Goal: Find specific page/section: Find specific page/section

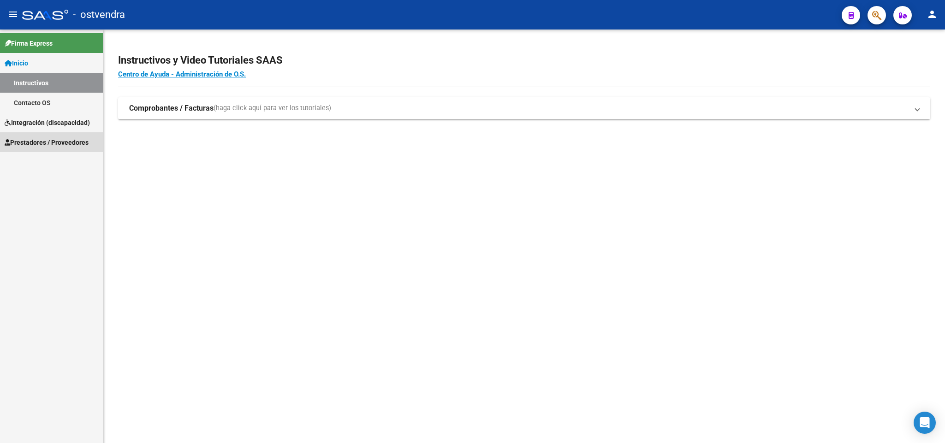
click at [50, 132] on link "Prestadores / Proveedores" at bounding box center [51, 142] width 103 height 20
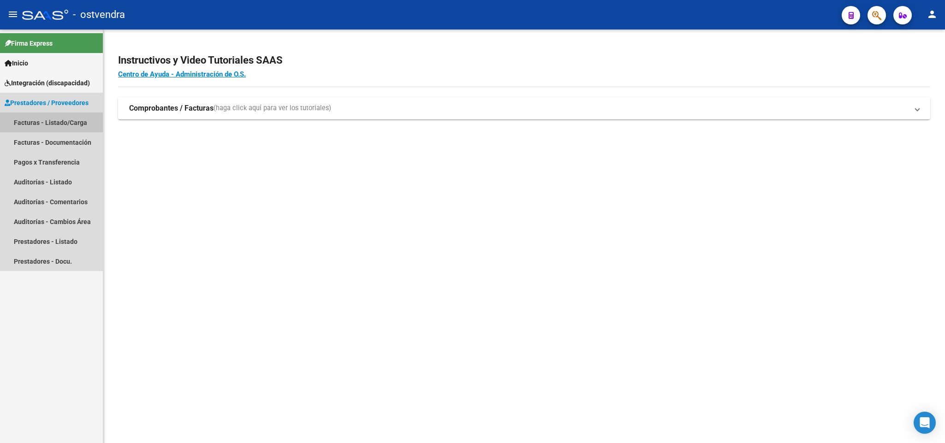
click at [65, 123] on link "Facturas - Listado/Carga" at bounding box center [51, 123] width 103 height 20
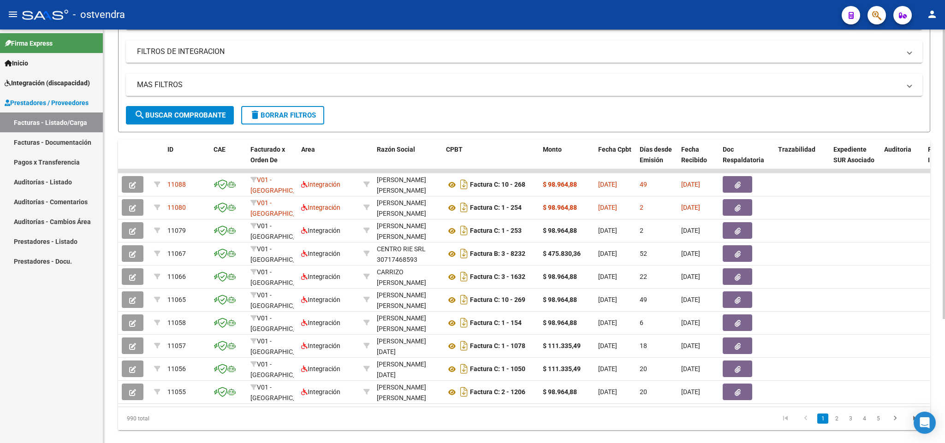
scroll to position [152, 0]
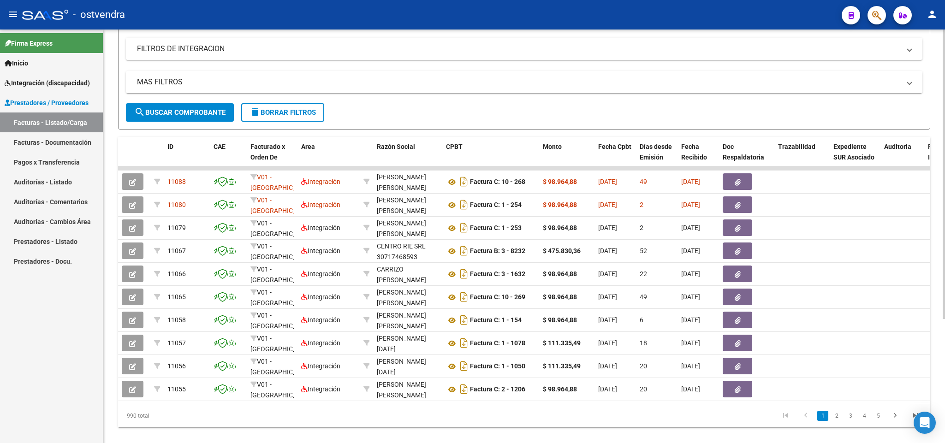
click at [944, 259] on div at bounding box center [944, 288] width 2 height 290
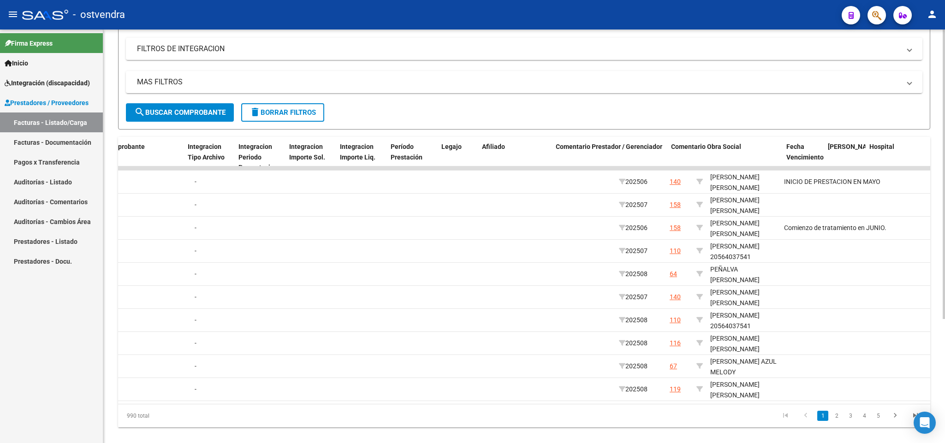
scroll to position [0, 335]
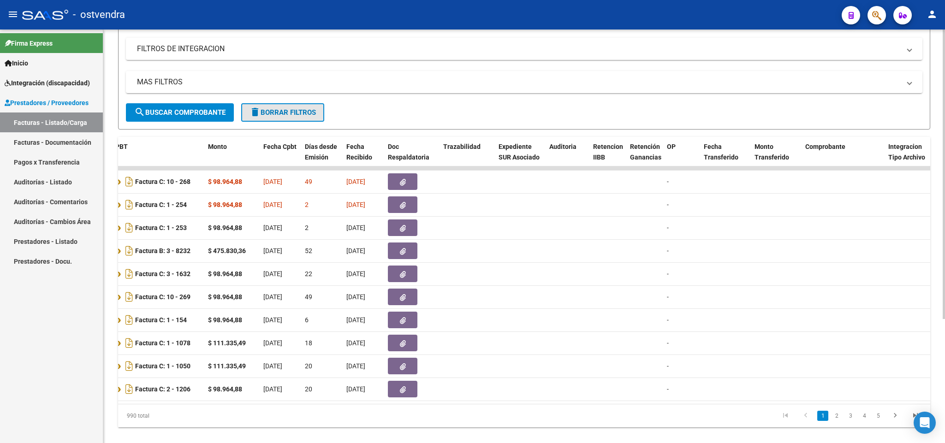
click at [286, 106] on button "delete Borrar Filtros" at bounding box center [282, 112] width 83 height 18
click at [286, 106] on app-list-header "PRESTADORES -> Listado de CPBTs Emitidos por Prestadores / Proveedores (alt+q) …" at bounding box center [524, 15] width 812 height 227
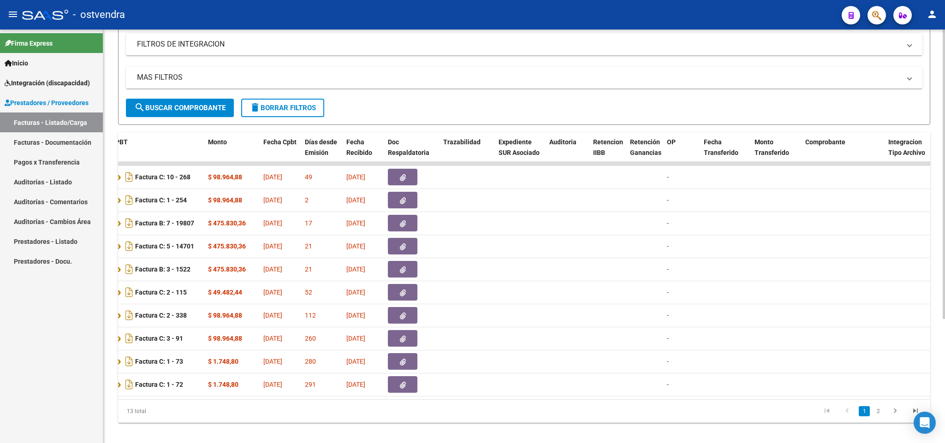
scroll to position [166, 0]
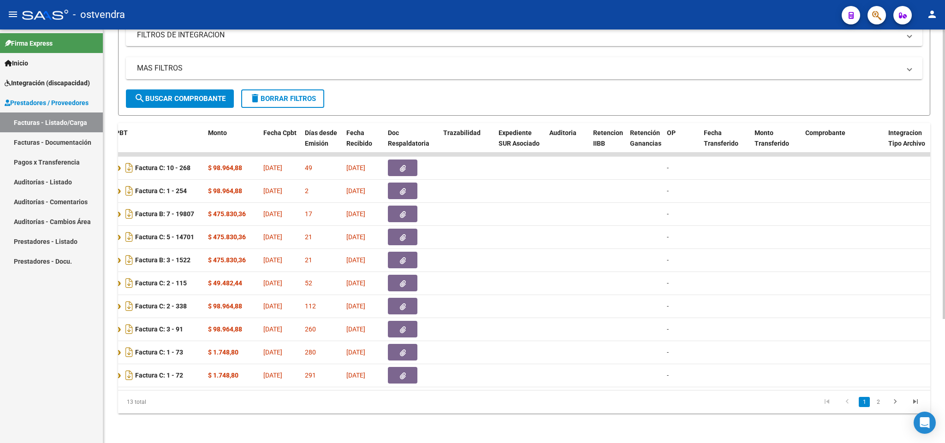
click at [944, 332] on div at bounding box center [944, 299] width 2 height 290
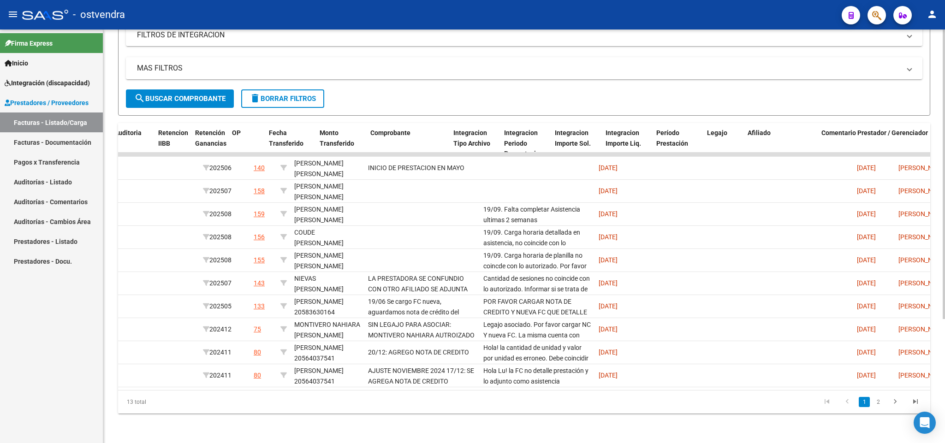
scroll to position [0, 390]
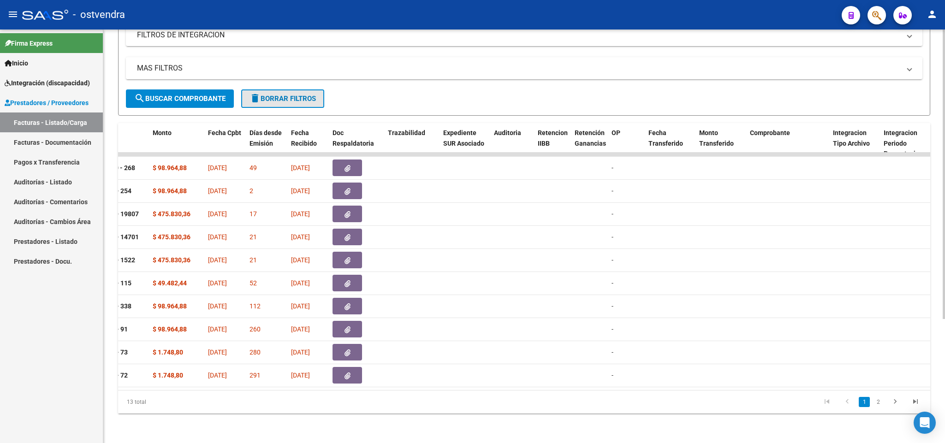
click at [297, 102] on span "delete Borrar Filtros" at bounding box center [283, 99] width 66 height 8
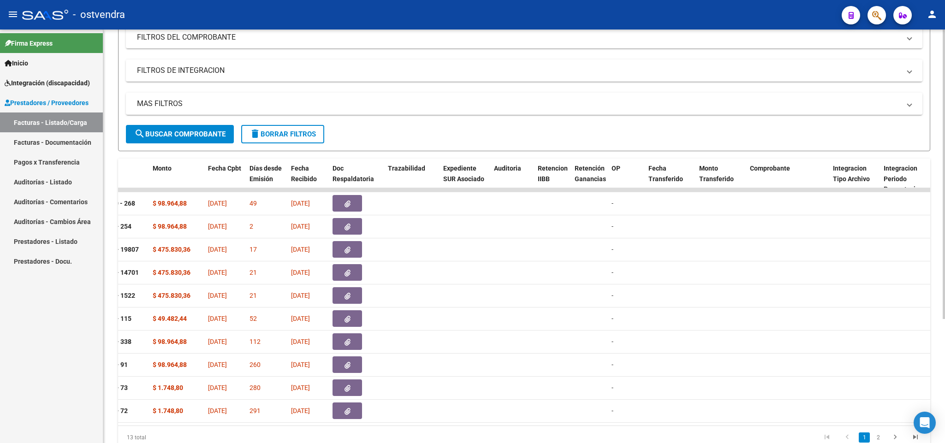
scroll to position [140, 0]
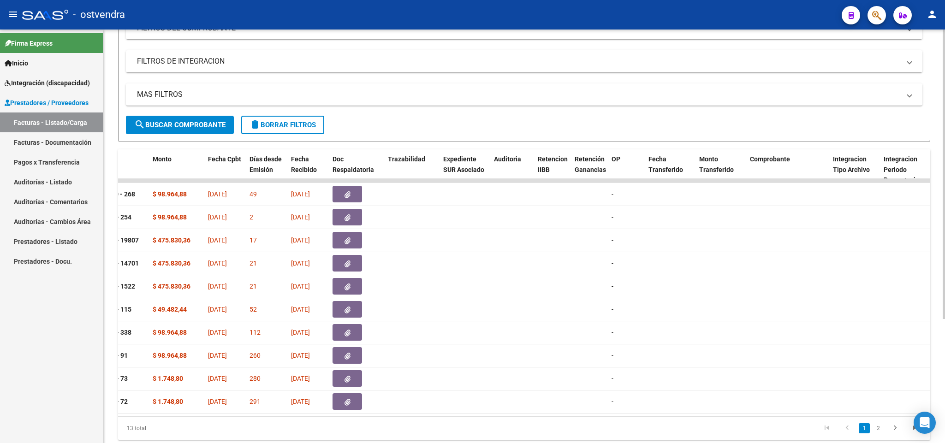
click at [944, 245] on div at bounding box center [944, 279] width 2 height 290
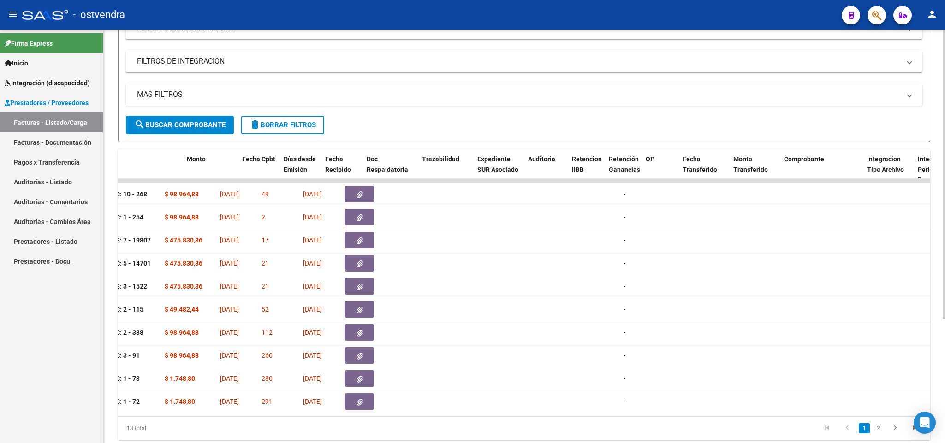
scroll to position [0, 356]
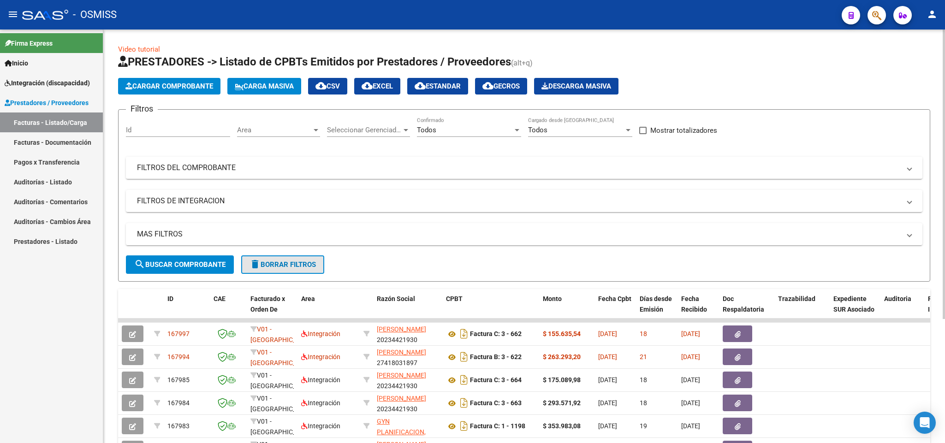
click at [287, 263] on span "delete Borrar Filtros" at bounding box center [283, 265] width 66 height 8
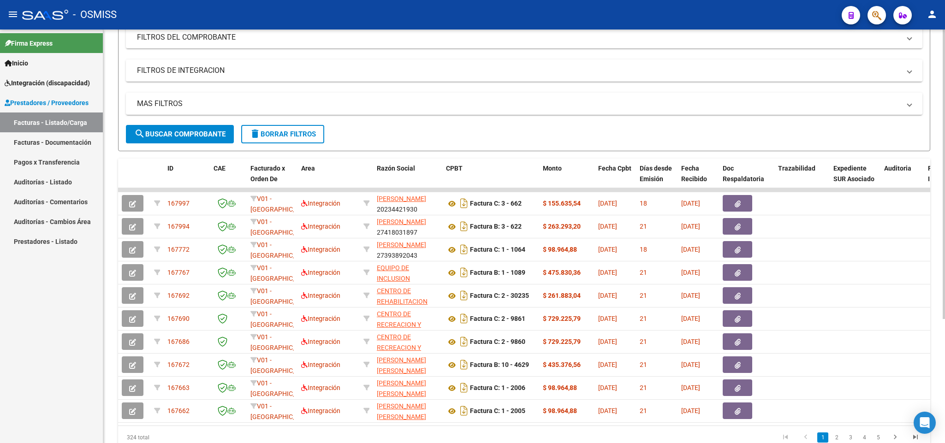
scroll to position [177, 0]
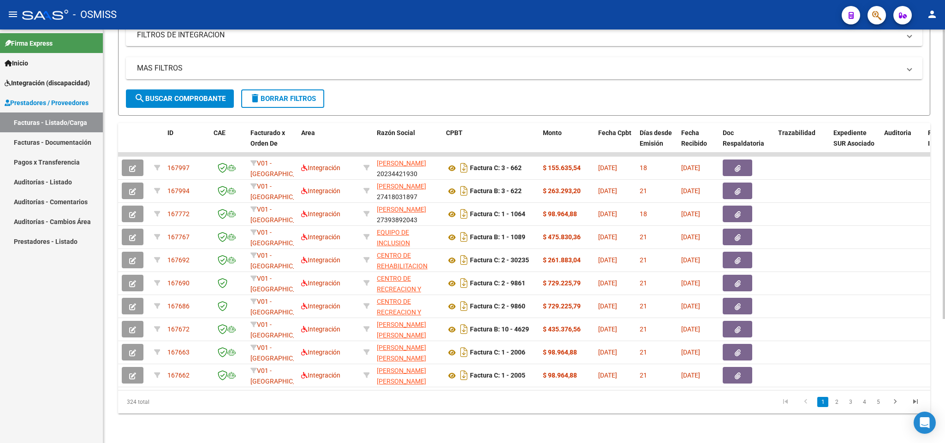
click at [933, 242] on div "Video tutorial PRESTADORES -> Listado de CPBTs Emitidos por Prestadores / Prove…" at bounding box center [525, 153] width 844 height 580
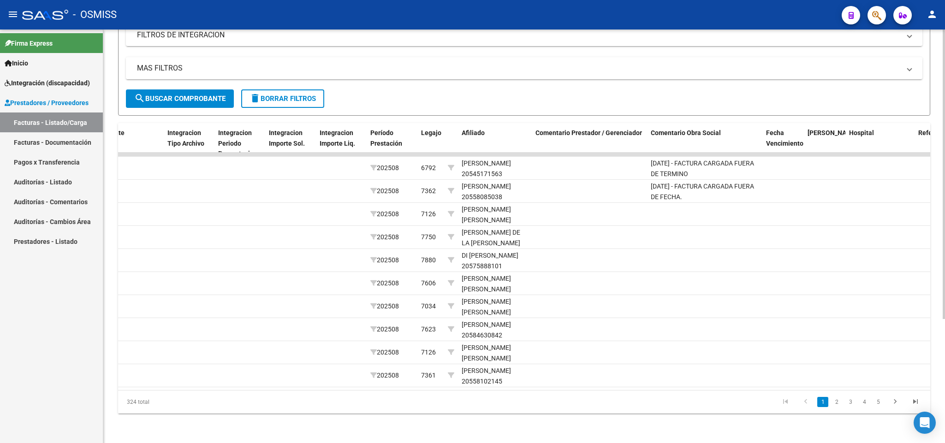
scroll to position [0, 1093]
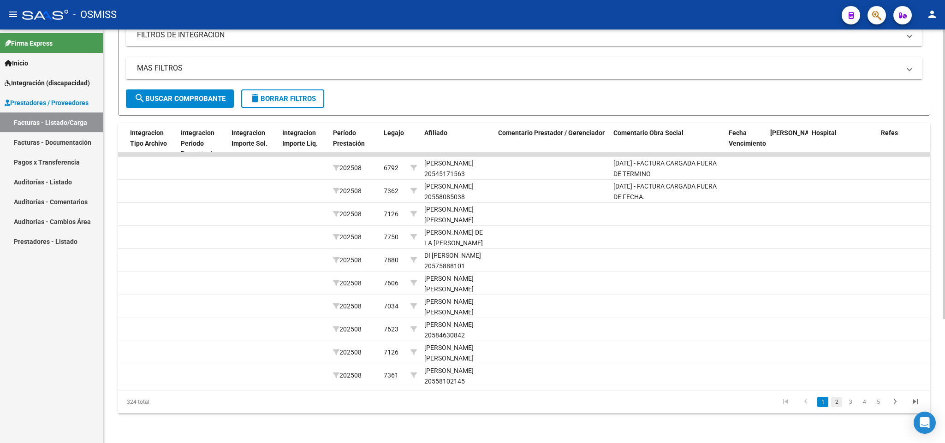
click at [838, 403] on link "2" at bounding box center [836, 402] width 11 height 10
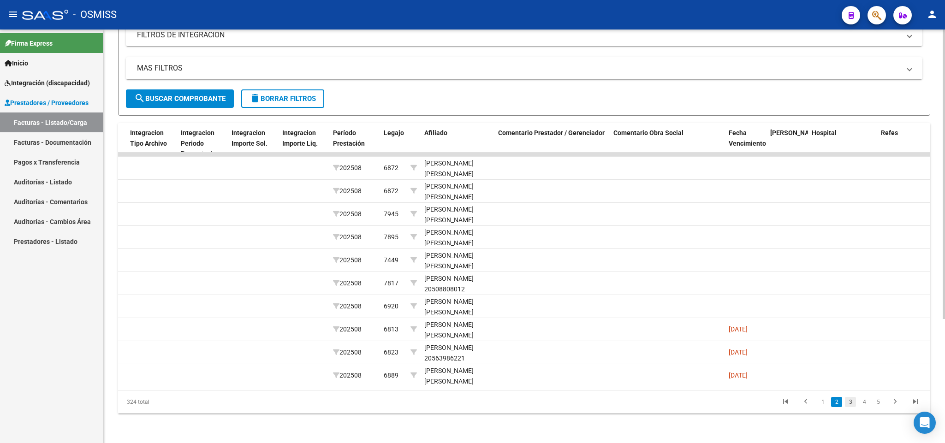
click at [854, 401] on link "3" at bounding box center [850, 402] width 11 height 10
click at [860, 401] on link "4" at bounding box center [864, 402] width 11 height 10
click at [866, 403] on link "5" at bounding box center [864, 402] width 11 height 10
click at [866, 403] on link "6" at bounding box center [864, 402] width 11 height 10
click at [866, 403] on link "7" at bounding box center [864, 402] width 11 height 10
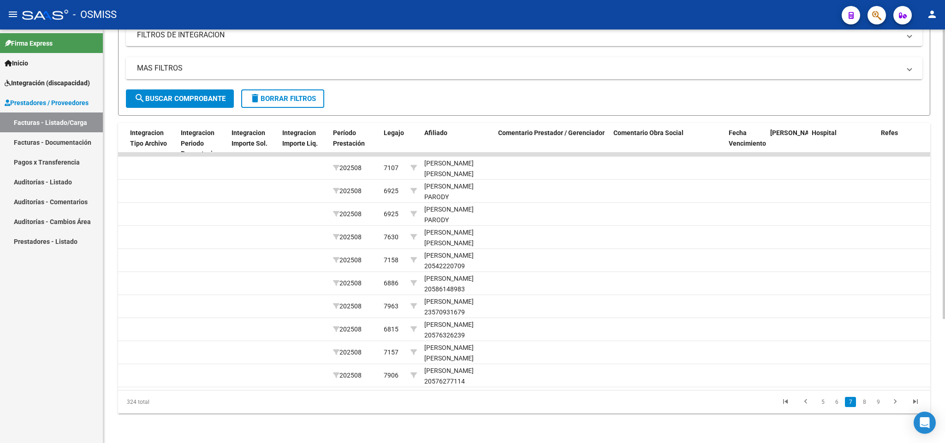
click at [866, 403] on link "8" at bounding box center [864, 402] width 11 height 10
click at [866, 403] on link "9" at bounding box center [863, 402] width 11 height 10
click at [866, 403] on link "10" at bounding box center [863, 402] width 12 height 10
click at [839, 404] on link "9" at bounding box center [833, 402] width 11 height 10
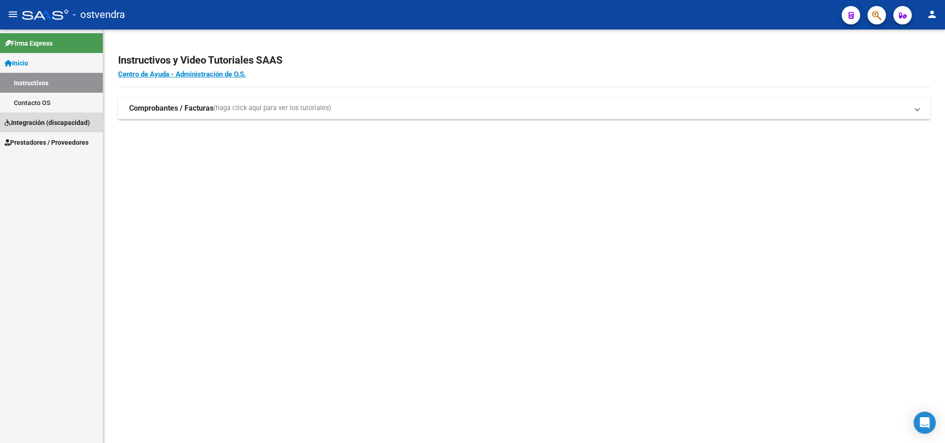
click at [72, 130] on link "Integración (discapacidad)" at bounding box center [51, 123] width 103 height 20
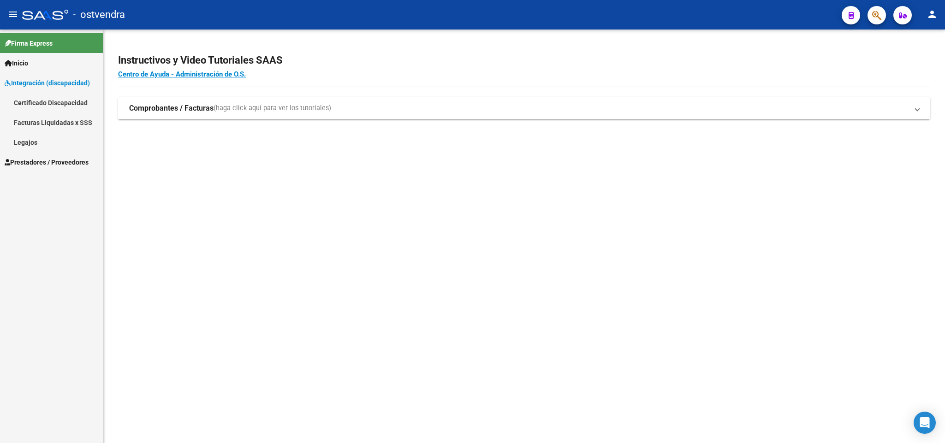
click at [55, 162] on span "Prestadores / Proveedores" at bounding box center [47, 162] width 84 height 10
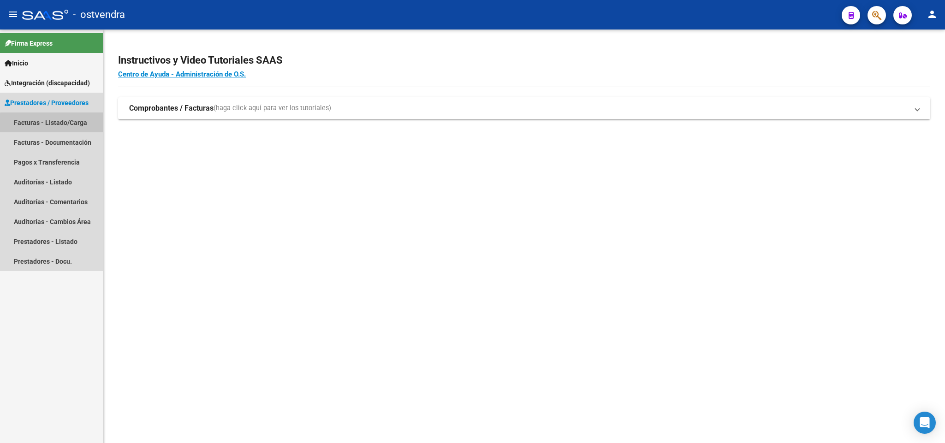
click at [68, 125] on link "Facturas - Listado/Carga" at bounding box center [51, 123] width 103 height 20
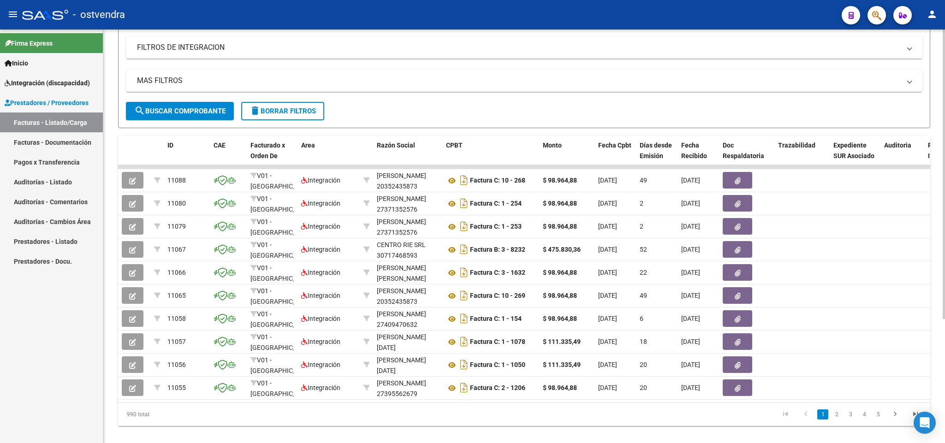
scroll to position [177, 0]
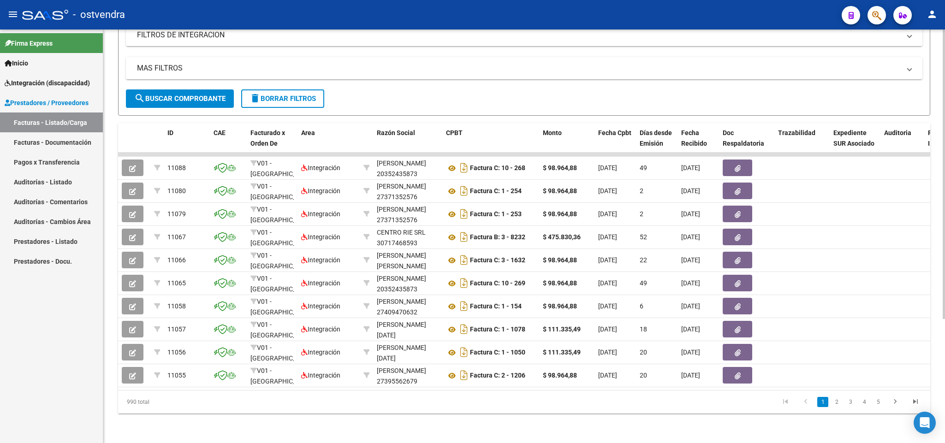
click at [470, 249] on div at bounding box center [944, 299] width 2 height 290
click at [315, 95] on button "delete Borrar Filtros" at bounding box center [282, 98] width 83 height 18
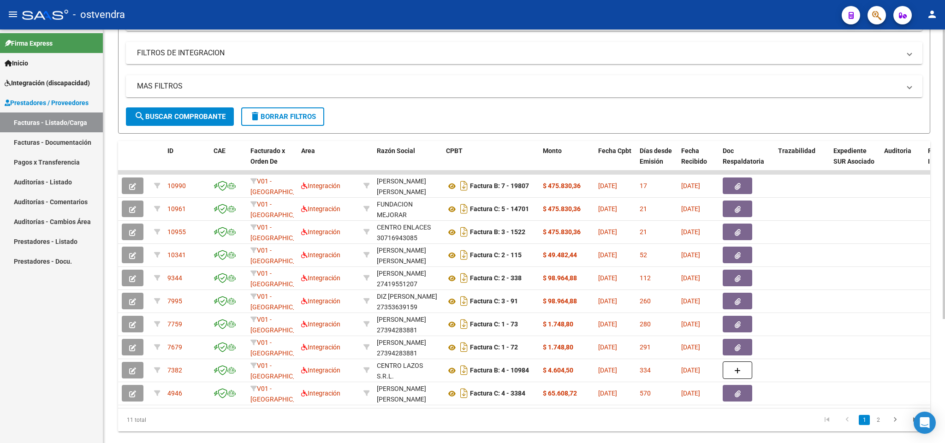
click at [470, 288] on div at bounding box center [944, 285] width 2 height 290
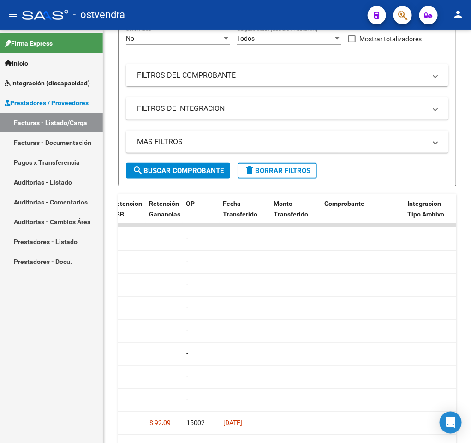
scroll to position [208, 0]
